Goal: Information Seeking & Learning: Learn about a topic

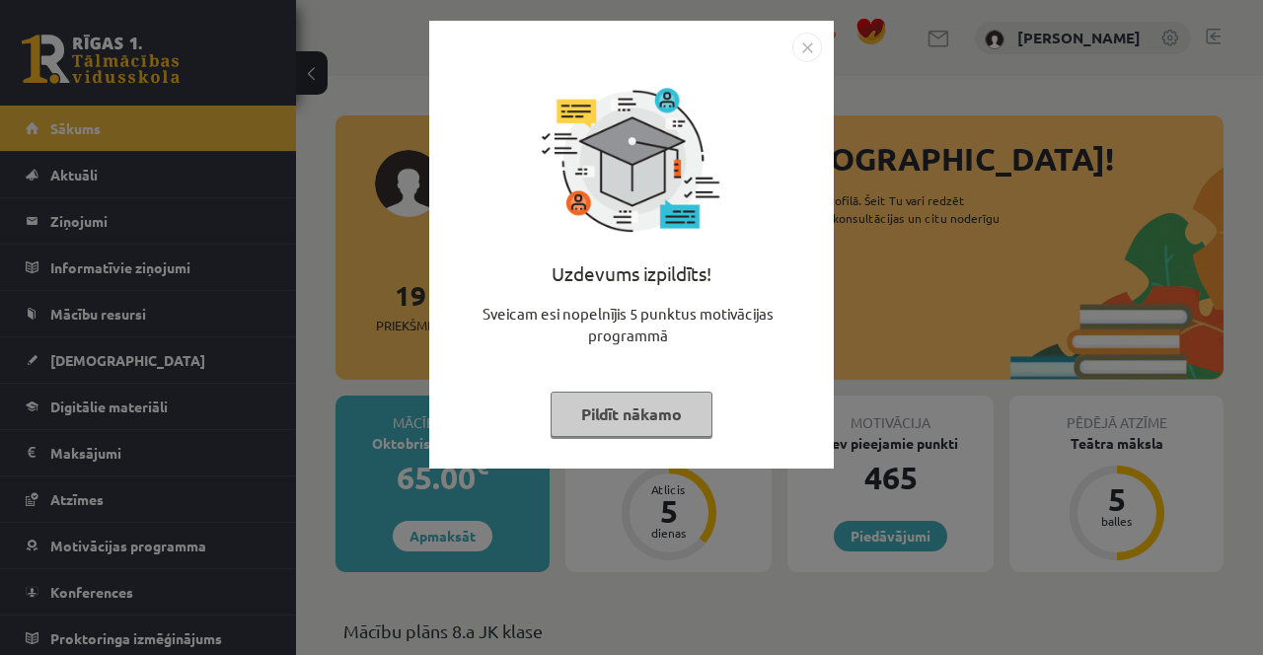
click at [575, 423] on button "Pildīt nākamo" at bounding box center [631, 414] width 162 height 45
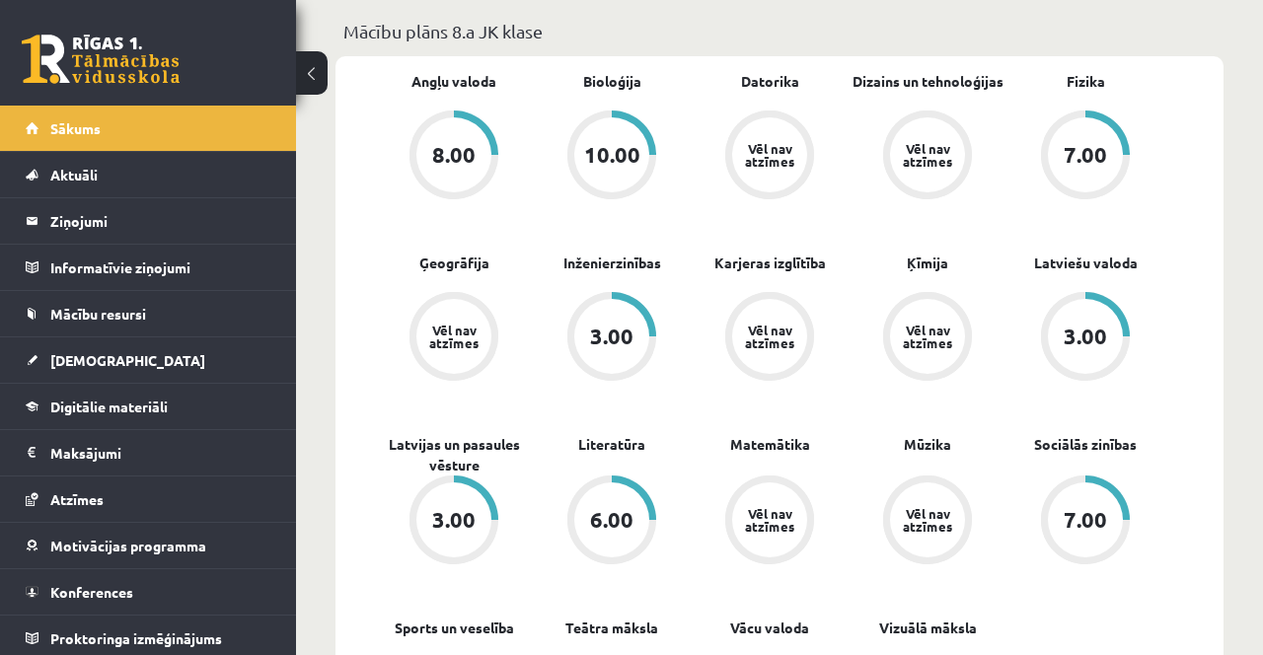
scroll to position [600, 0]
click at [39, 375] on link "[DEMOGRAPHIC_DATA]" at bounding box center [149, 359] width 246 height 45
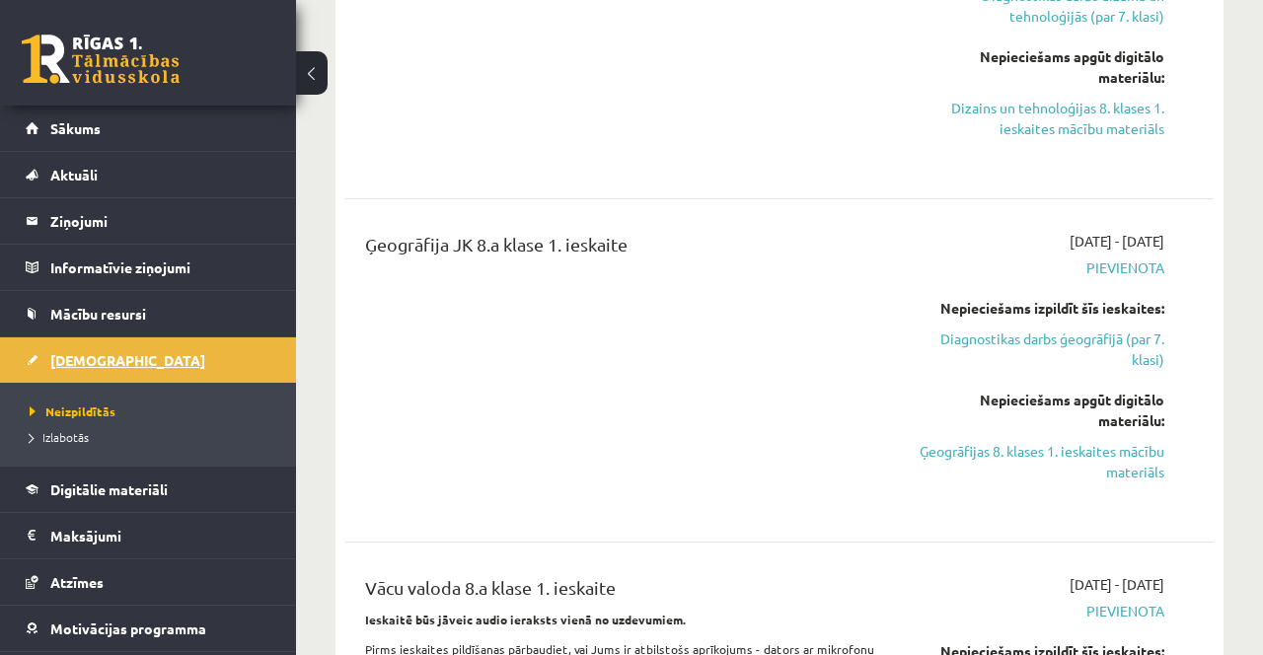
scroll to position [1061, 0]
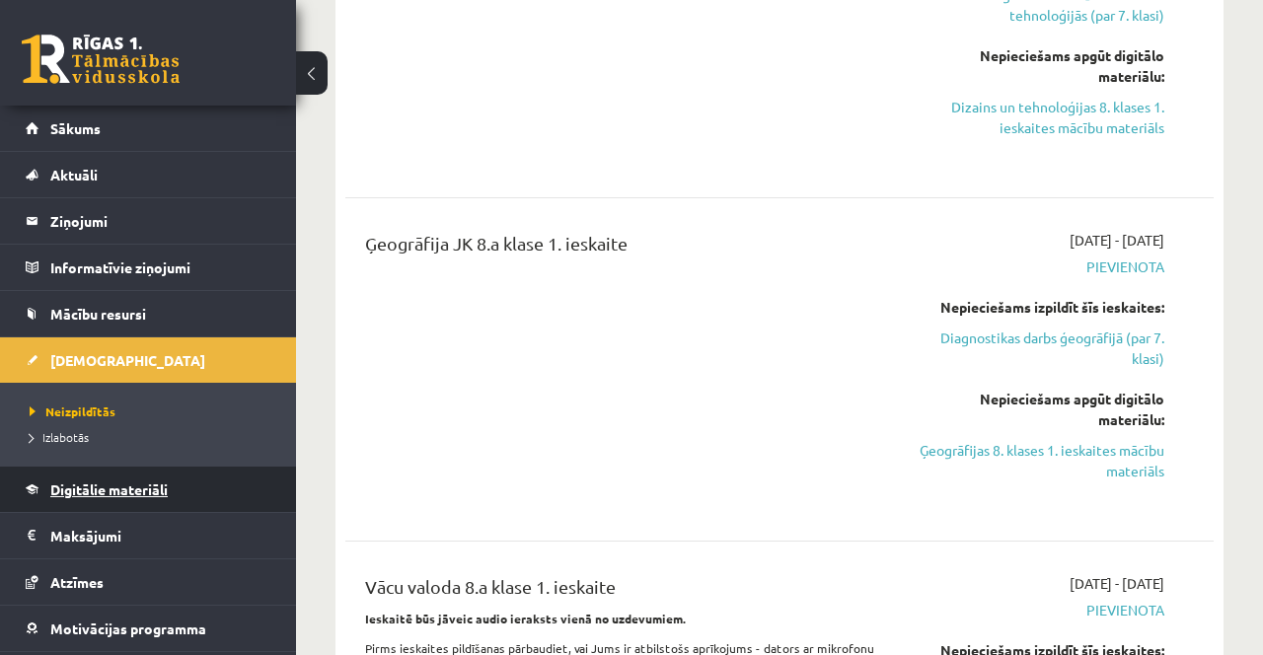
click at [110, 492] on span "Digitālie materiāli" at bounding box center [108, 489] width 117 height 18
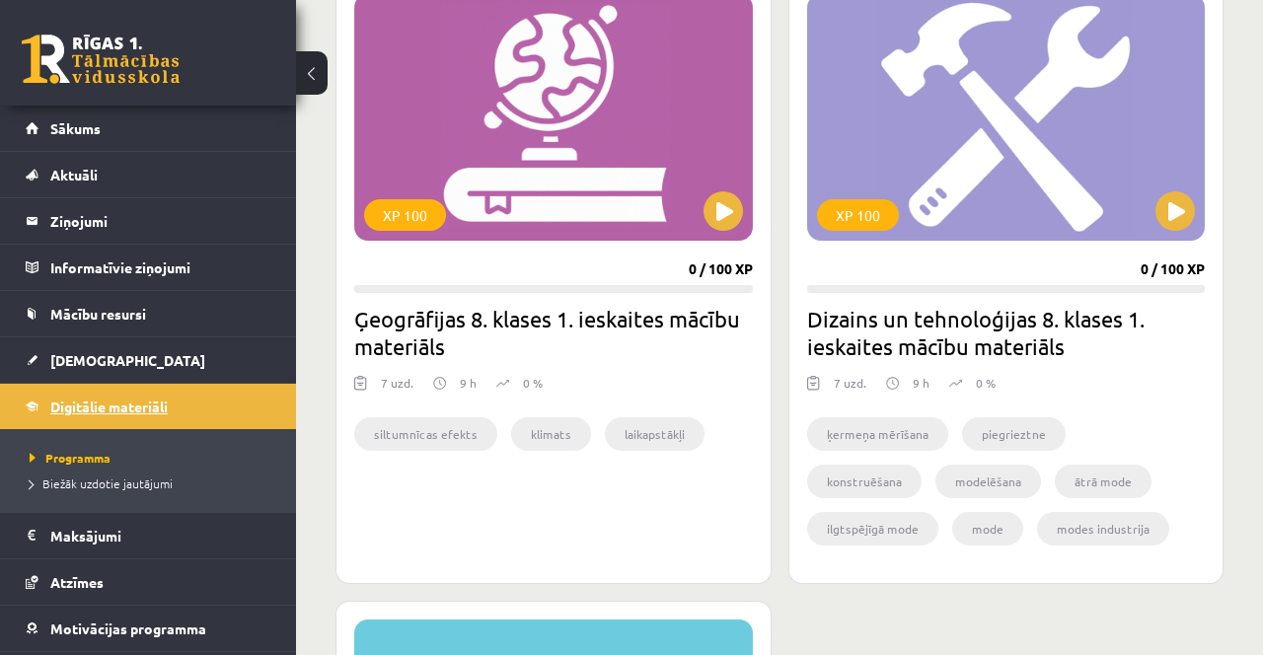
scroll to position [24, 0]
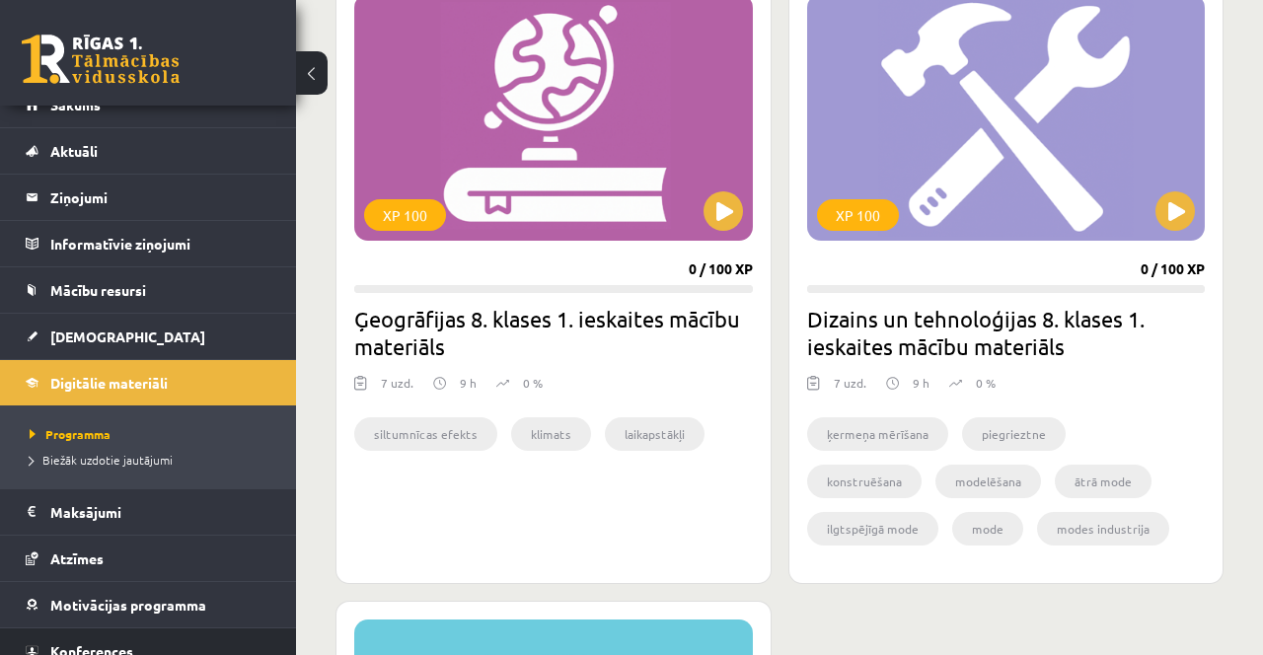
click at [110, 637] on link "Konferences" at bounding box center [149, 650] width 246 height 45
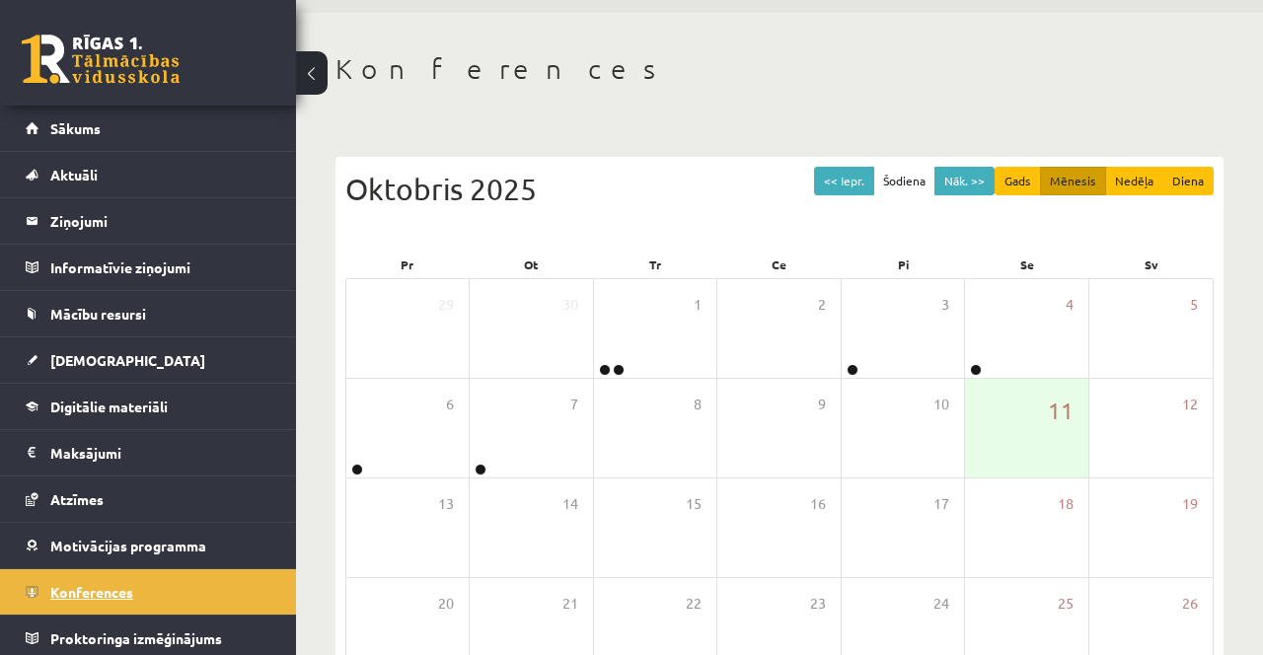
scroll to position [62, 0]
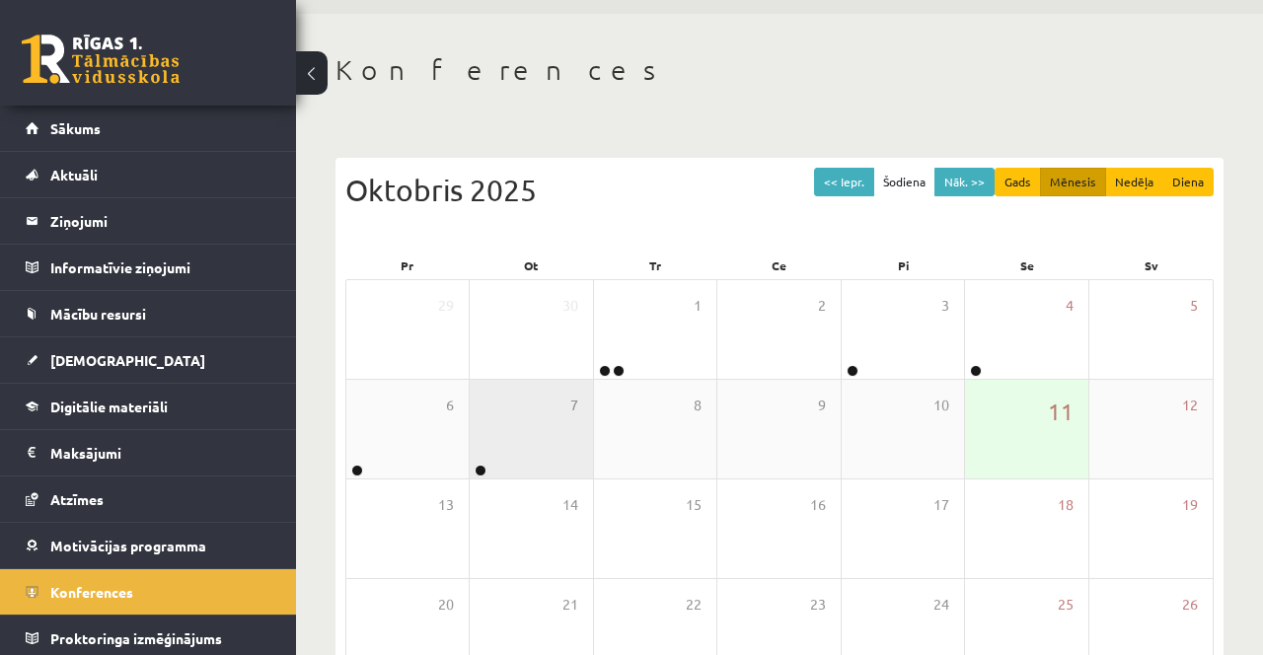
click at [481, 467] on link at bounding box center [480, 471] width 12 height 12
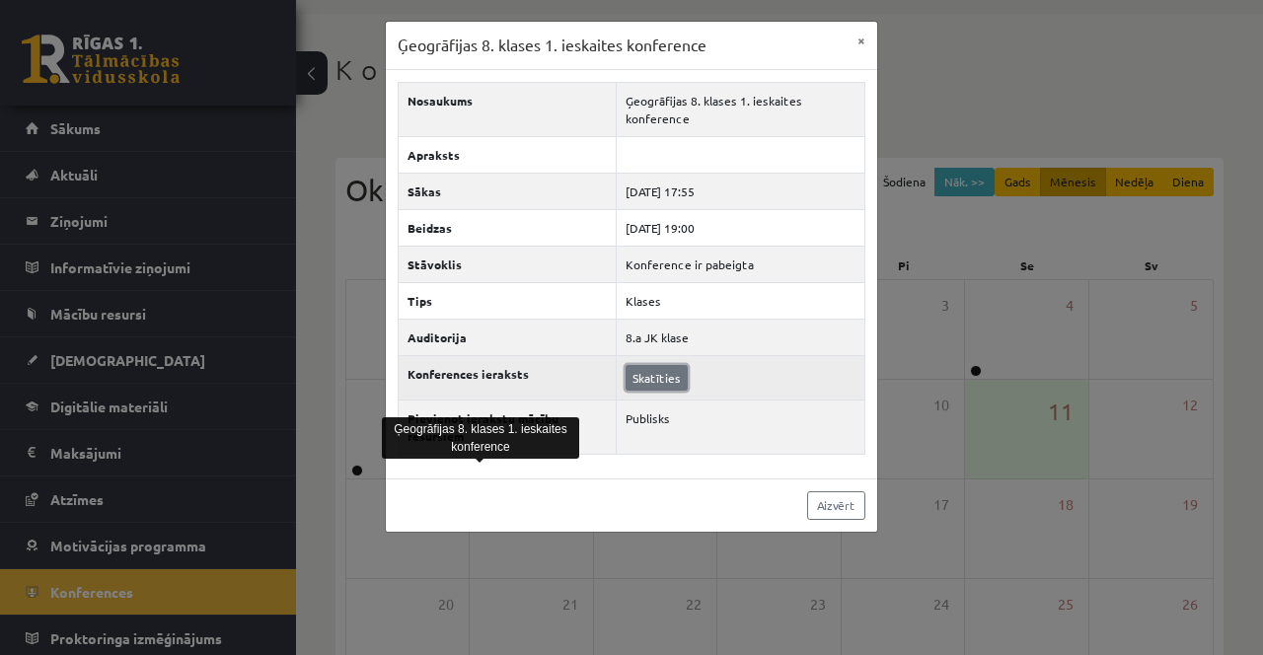
click at [665, 377] on link "Skatīties" at bounding box center [656, 378] width 62 height 26
